Goal: Communication & Community: Answer question/provide support

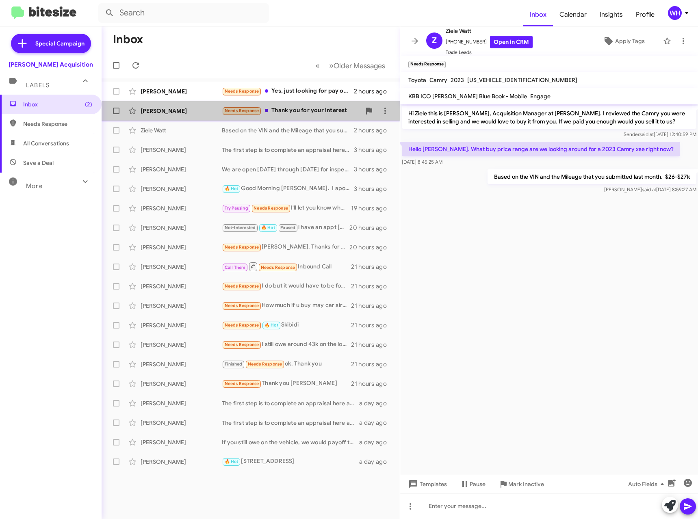
drag, startPoint x: 156, startPoint y: 112, endPoint x: 179, endPoint y: 115, distance: 22.9
click at [156, 112] on div "[PERSON_NAME]" at bounding box center [180, 111] width 81 height 8
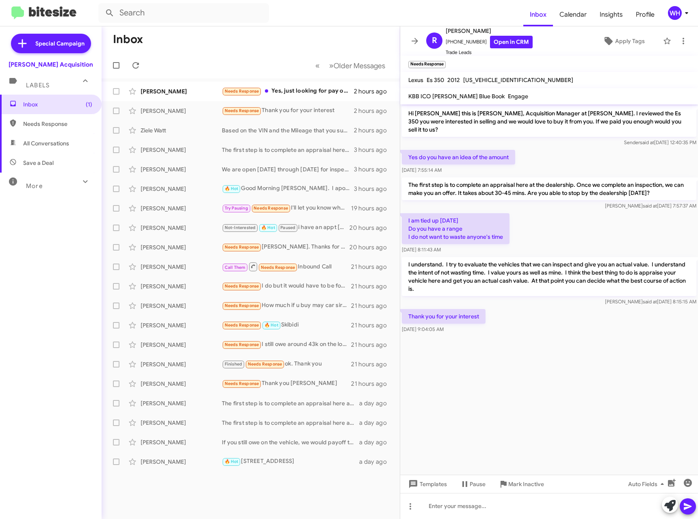
click at [585, 361] on cdk-virtual-scroll-viewport "Hi [PERSON_NAME] this is [PERSON_NAME], Acquisition Manager at [PERSON_NAME]. I…" at bounding box center [549, 289] width 298 height 370
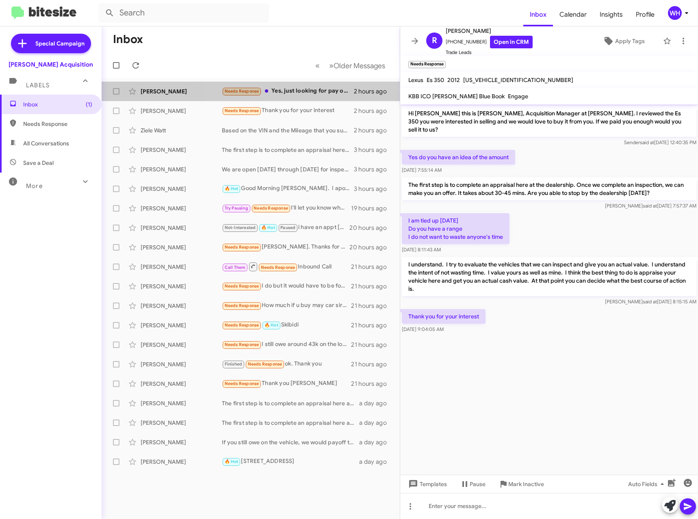
drag, startPoint x: 311, startPoint y: 91, endPoint x: 328, endPoint y: 81, distance: 19.4
click at [309, 90] on div "Needs Response Yes, just looking for pay off. $15,600. The [PERSON_NAME] blue b…" at bounding box center [288, 90] width 132 height 9
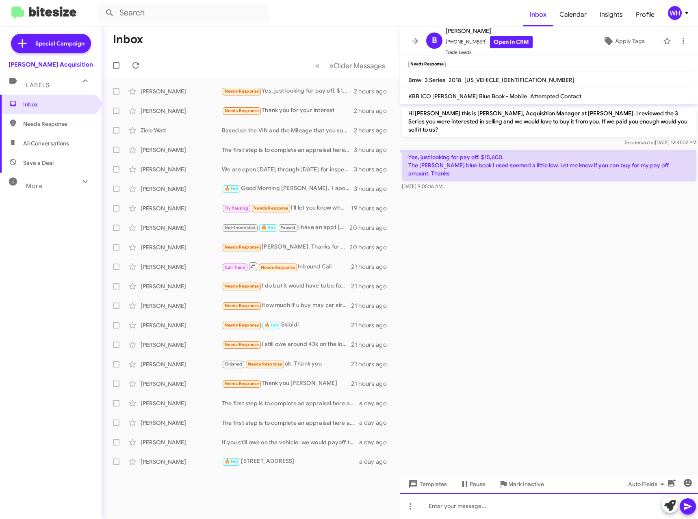
click at [512, 500] on div at bounding box center [549, 506] width 298 height 26
click at [692, 505] on icon at bounding box center [688, 506] width 10 height 10
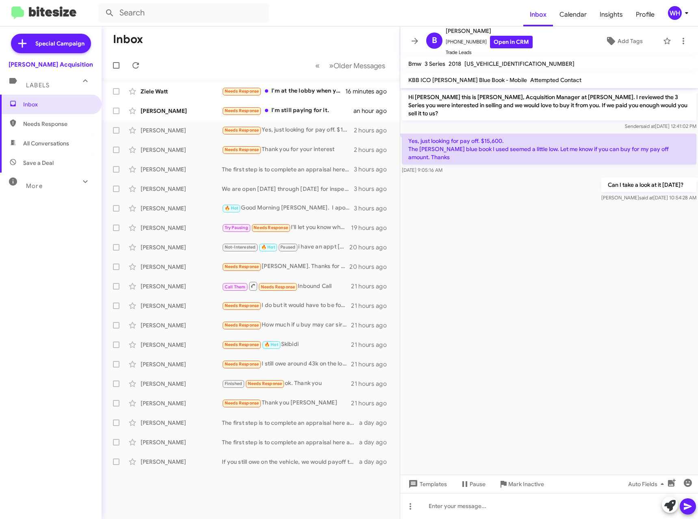
click at [65, 324] on div "Inbox Needs Response All Conversations Save a Deal More Important 🔥 Hot Appoint…" at bounding box center [51, 250] width 102 height 311
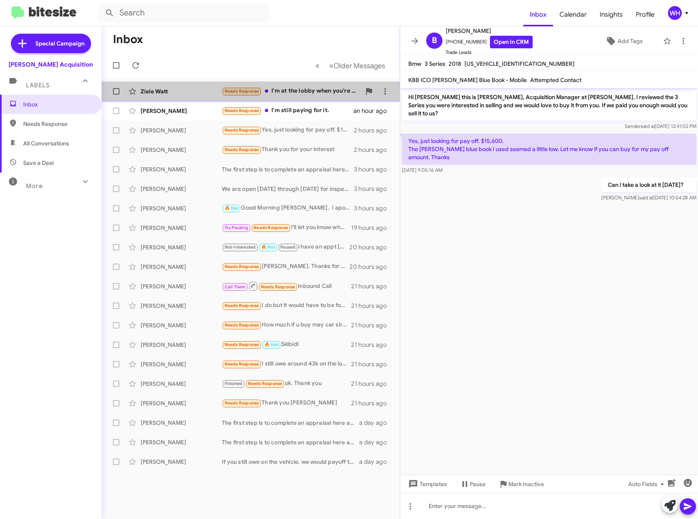
click at [160, 90] on div "Ziele Watt" at bounding box center [180, 91] width 81 height 8
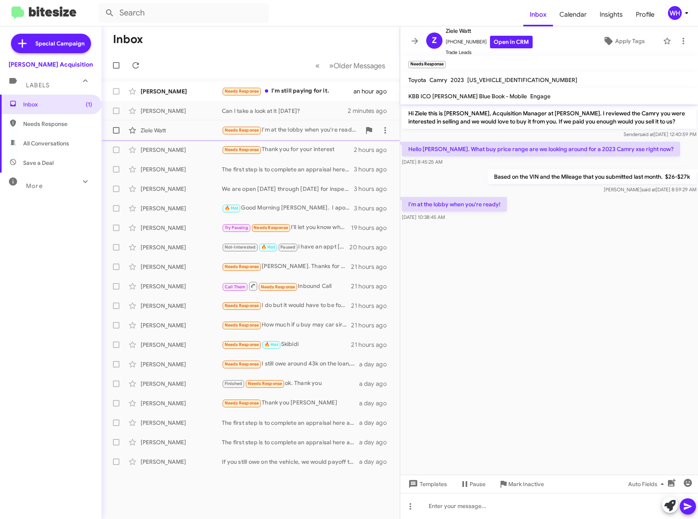
drag, startPoint x: 155, startPoint y: 91, endPoint x: 230, endPoint y: 135, distance: 86.8
click at [155, 91] on div "[PERSON_NAME]" at bounding box center [180, 91] width 81 height 8
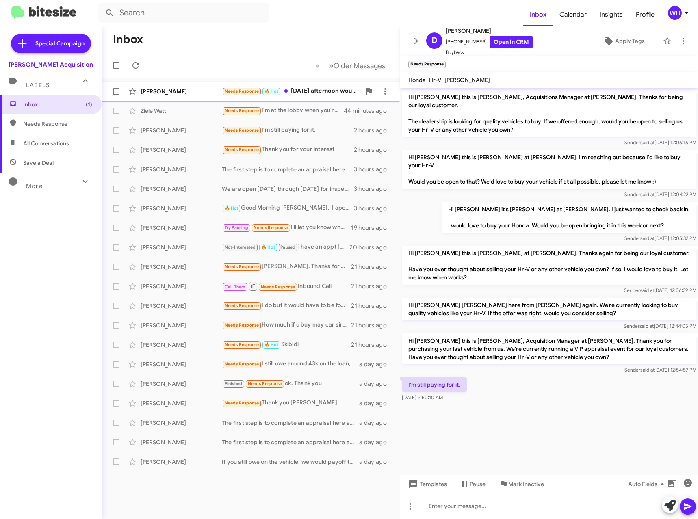
click at [153, 93] on div "[PERSON_NAME]" at bounding box center [180, 91] width 81 height 8
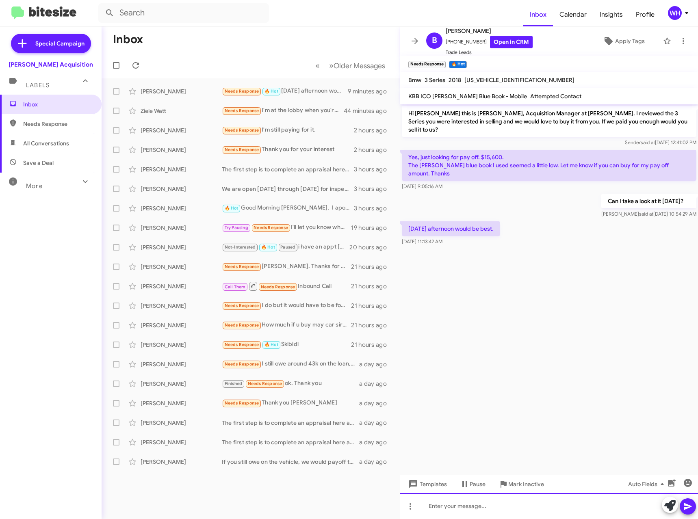
click at [471, 508] on div at bounding box center [549, 506] width 298 height 26
click at [689, 505] on icon at bounding box center [688, 506] width 10 height 10
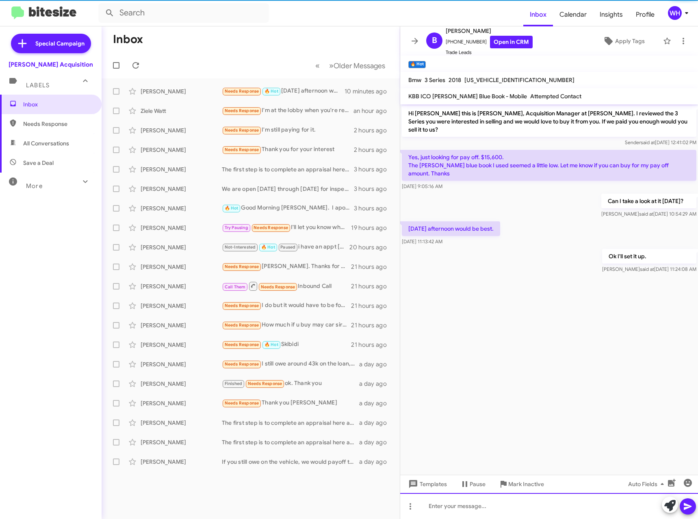
click at [506, 501] on div at bounding box center [549, 506] width 298 height 26
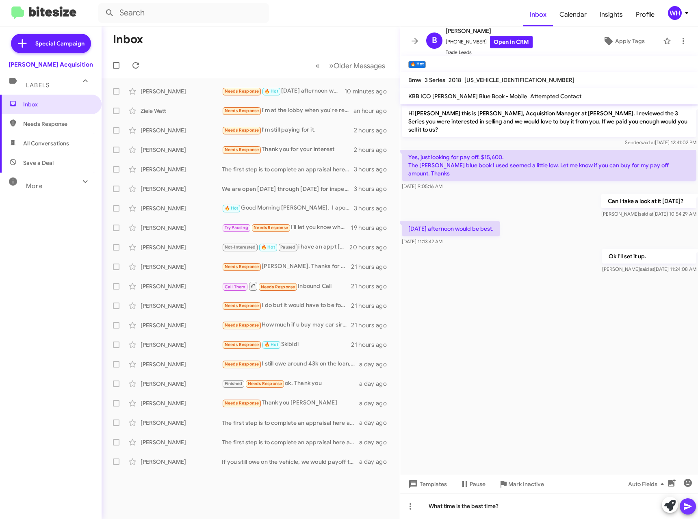
click at [687, 506] on icon at bounding box center [687, 506] width 8 height 7
click at [589, 363] on cdk-virtual-scroll-viewport "Hi Ben this is Walt Ho, Acquisition Manager at Tony Honda. I reviewed the 3 Ser…" at bounding box center [549, 289] width 298 height 370
click at [621, 380] on cdk-virtual-scroll-viewport "Hi Ben this is Walt Ho, Acquisition Manager at Tony Honda. I reviewed the 3 Ser…" at bounding box center [549, 289] width 298 height 370
click at [578, 338] on cdk-virtual-scroll-viewport "Hi Ben this is Walt Ho, Acquisition Manager at Tony Honda. I reviewed the 3 Ser…" at bounding box center [549, 289] width 298 height 370
click at [581, 337] on cdk-virtual-scroll-viewport "Hi Ben this is Walt Ho, Acquisition Manager at Tony Honda. I reviewed the 3 Ser…" at bounding box center [549, 289] width 298 height 370
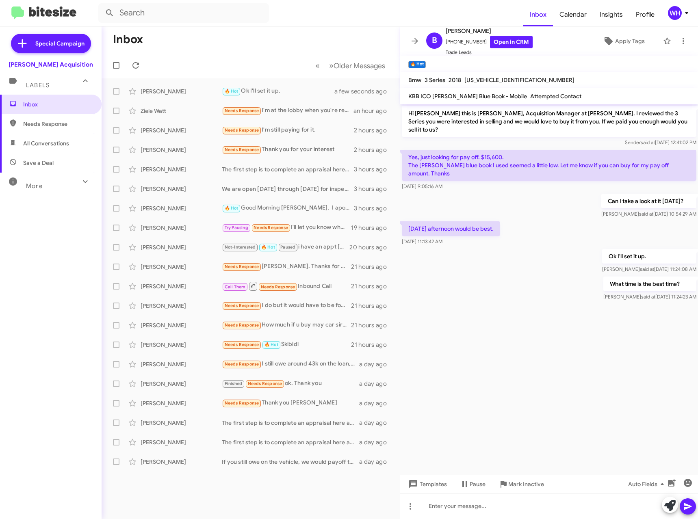
click at [579, 347] on cdk-virtual-scroll-viewport "Hi Ben this is Walt Ho, Acquisition Manager at Tony Honda. I reviewed the 3 Ser…" at bounding box center [549, 289] width 298 height 370
click at [590, 342] on cdk-virtual-scroll-viewport "Hi Ben this is Walt Ho, Acquisition Manager at Tony Honda. I reviewed the 3 Ser…" at bounding box center [549, 289] width 298 height 370
click at [562, 349] on cdk-virtual-scroll-viewport "Hi Ben this is Walt Ho, Acquisition Manager at Tony Honda. I reviewed the 3 Ser…" at bounding box center [549, 289] width 298 height 370
click at [460, 519] on div at bounding box center [549, 506] width 298 height 26
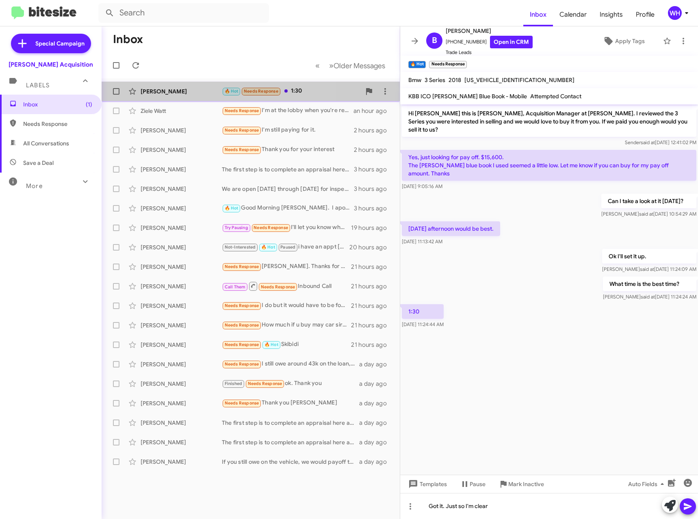
click at [161, 95] on div "[PERSON_NAME]" at bounding box center [180, 91] width 81 height 8
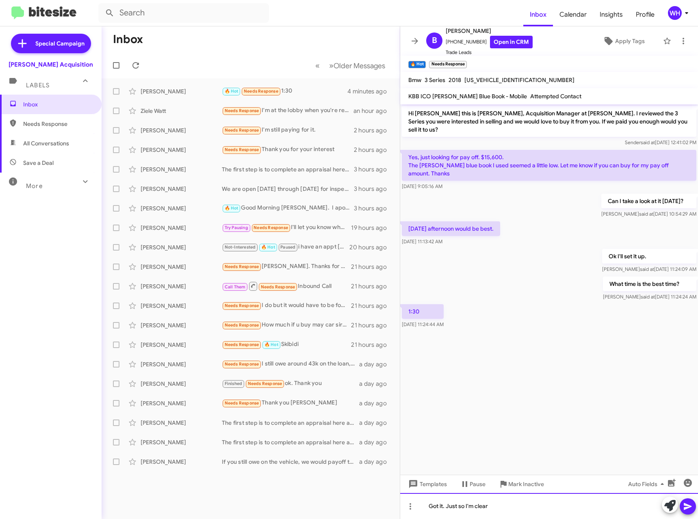
click at [521, 509] on div "Got it. Just so I'm clear" at bounding box center [549, 506] width 298 height 26
click at [687, 509] on icon at bounding box center [688, 506] width 10 height 10
click at [487, 79] on span "[US_VEHICLE_IDENTIFICATION_NUMBER]" at bounding box center [519, 79] width 110 height 7
click at [486, 79] on span "[US_VEHICLE_IDENTIFICATION_NUMBER]" at bounding box center [519, 79] width 110 height 7
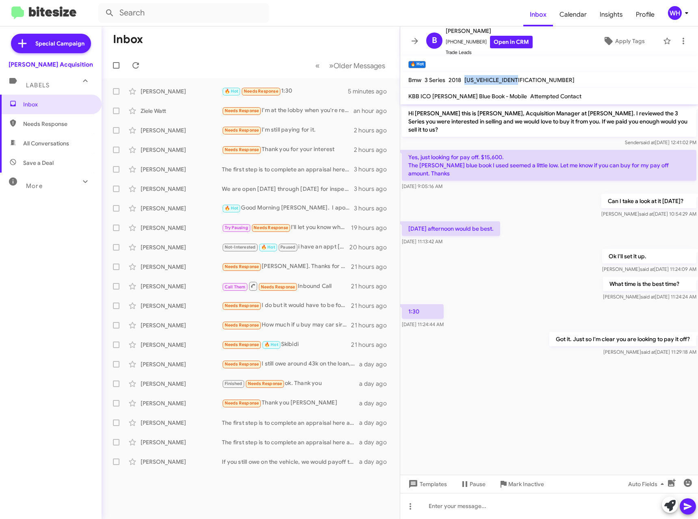
copy span "[US_VEHICLE_IDENTIFICATION_NUMBER]"
click at [145, 91] on div "[PERSON_NAME]" at bounding box center [180, 91] width 81 height 8
click at [77, 426] on div "Special Campaign [PERSON_NAME] Acquisition Labels Inbox Needs Response All Conv…" at bounding box center [51, 270] width 102 height 489
click at [171, 11] on input "text" at bounding box center [183, 12] width 171 height 19
type input "got"
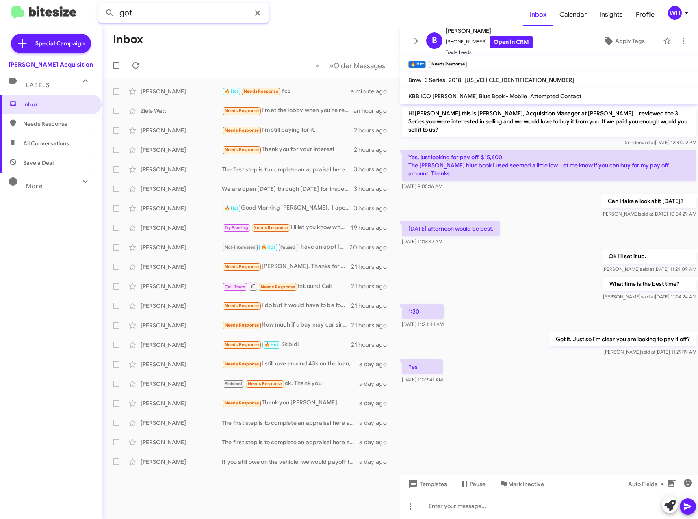
click at [102, 5] on button at bounding box center [110, 13] width 16 height 16
click at [255, 13] on icon at bounding box center [258, 13] width 10 height 10
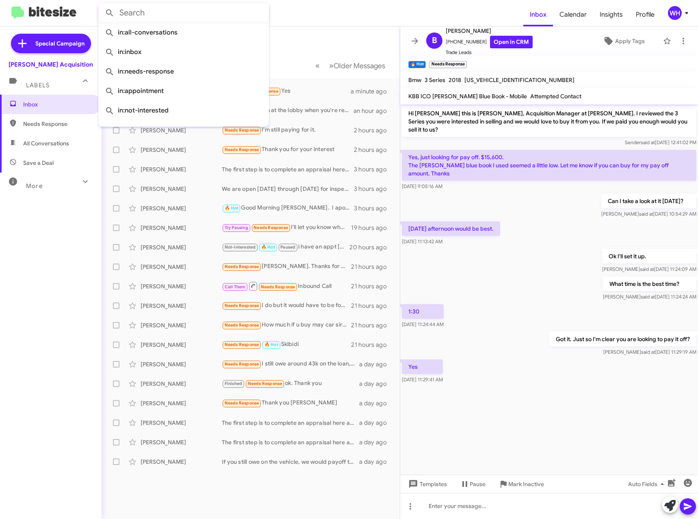
click at [68, 342] on div "Inbox Needs Response All Conversations Save a Deal More Important 🔥 Hot Appoint…" at bounding box center [51, 250] width 102 height 311
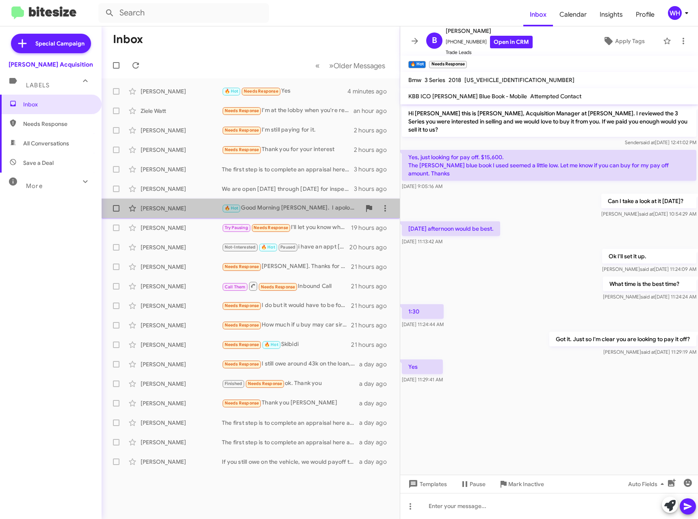
drag, startPoint x: 217, startPoint y: 206, endPoint x: 221, endPoint y: 205, distance: 4.1
